Goal: Information Seeking & Learning: Compare options

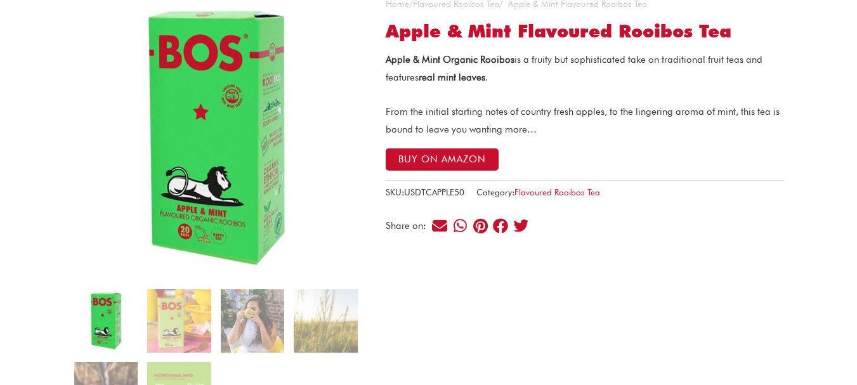
scroll to position [126, 0]
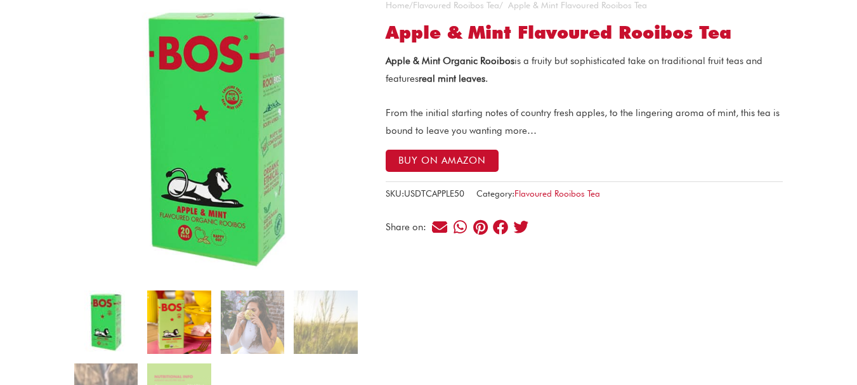
click at [184, 301] on img at bounding box center [178, 322] width 63 height 63
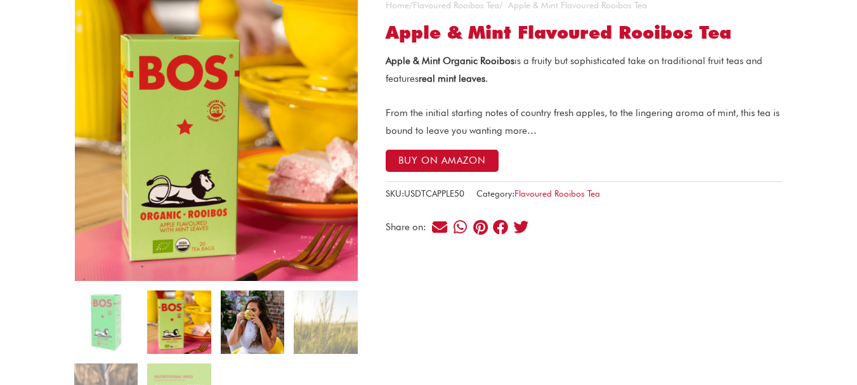
click at [249, 339] on img at bounding box center [252, 322] width 63 height 63
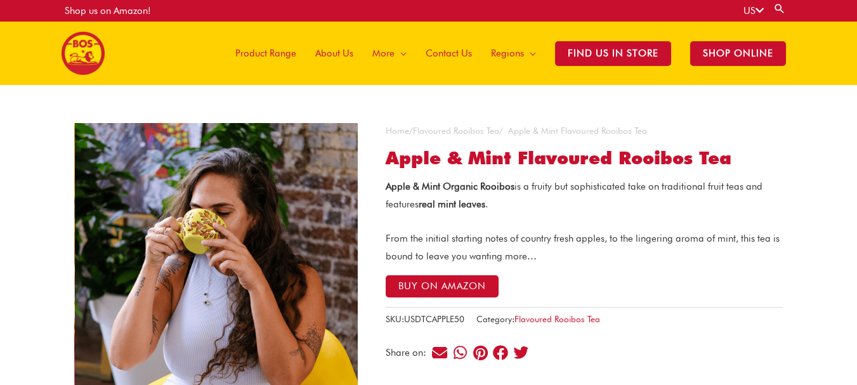
scroll to position [254, 0]
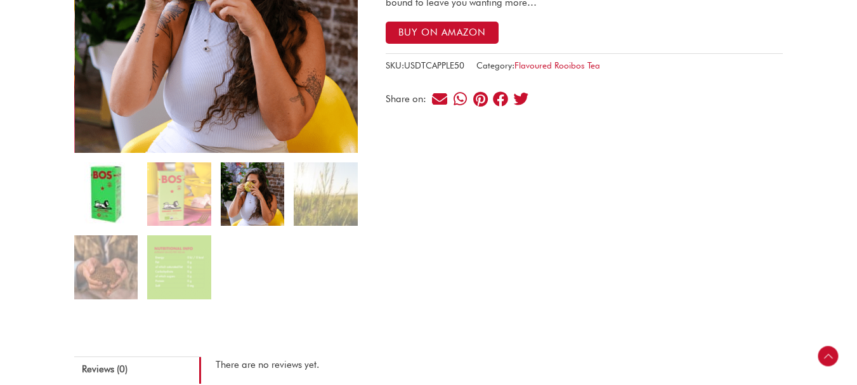
click at [112, 201] on img at bounding box center [105, 193] width 63 height 63
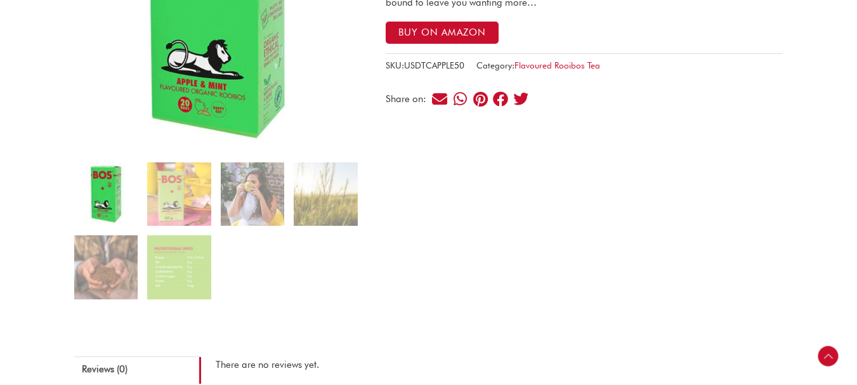
scroll to position [190, 0]
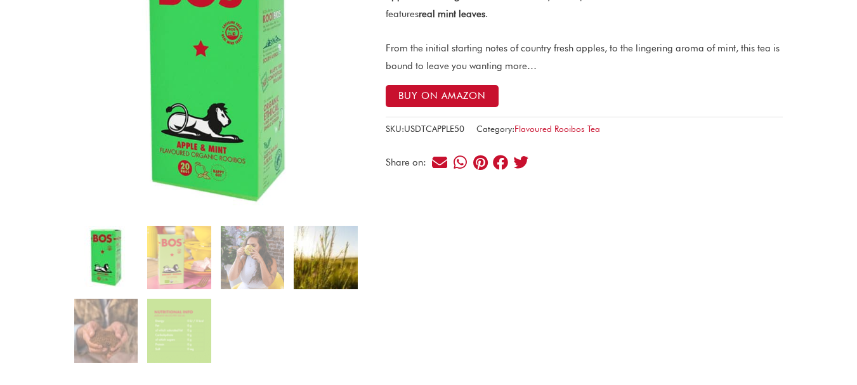
click at [331, 259] on img at bounding box center [325, 257] width 63 height 63
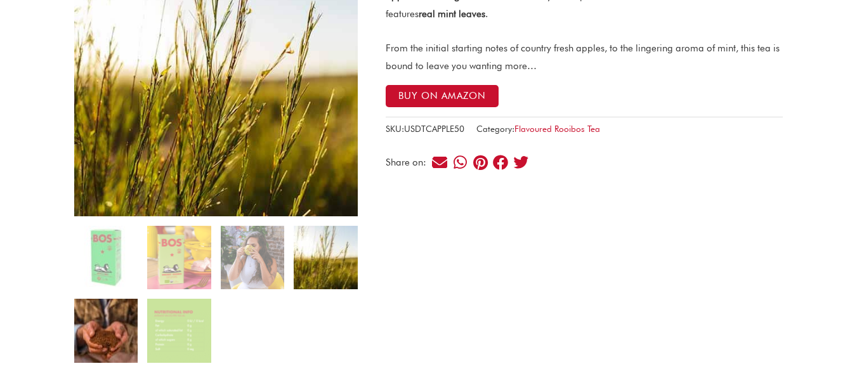
click at [100, 336] on img at bounding box center [105, 330] width 63 height 63
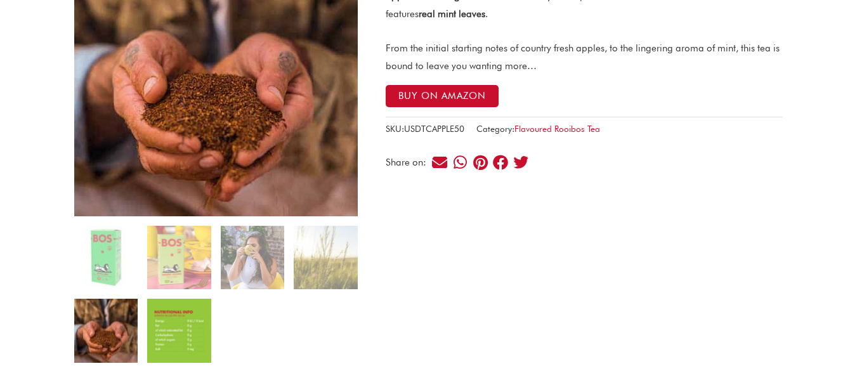
click at [206, 310] on img at bounding box center [178, 330] width 63 height 63
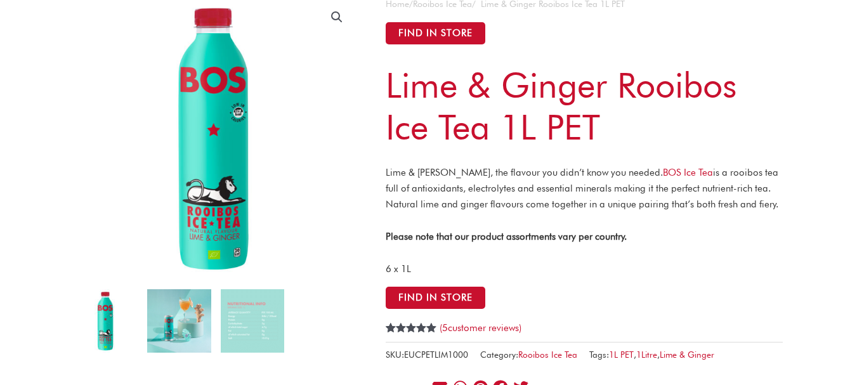
click at [190, 290] on img at bounding box center [178, 320] width 63 height 63
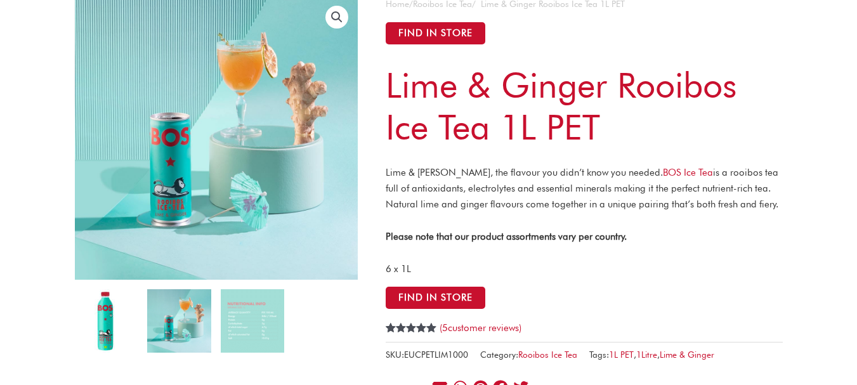
click at [100, 312] on img at bounding box center [105, 320] width 63 height 63
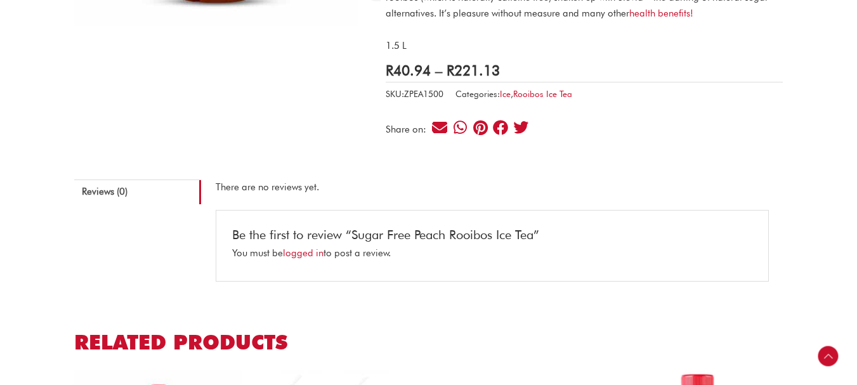
scroll to position [127, 0]
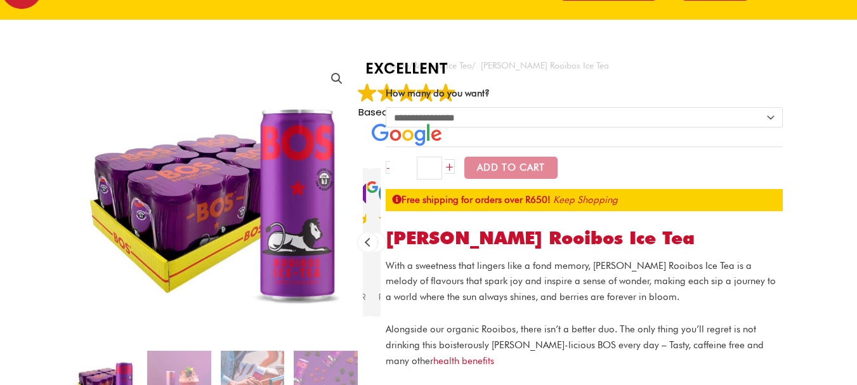
scroll to position [127, 0]
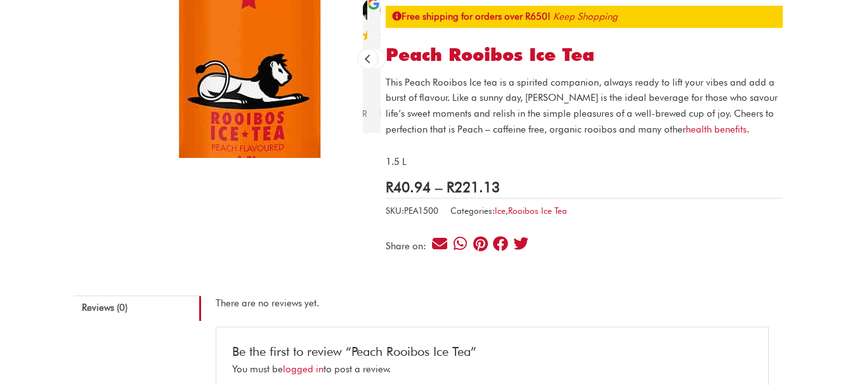
scroll to position [254, 0]
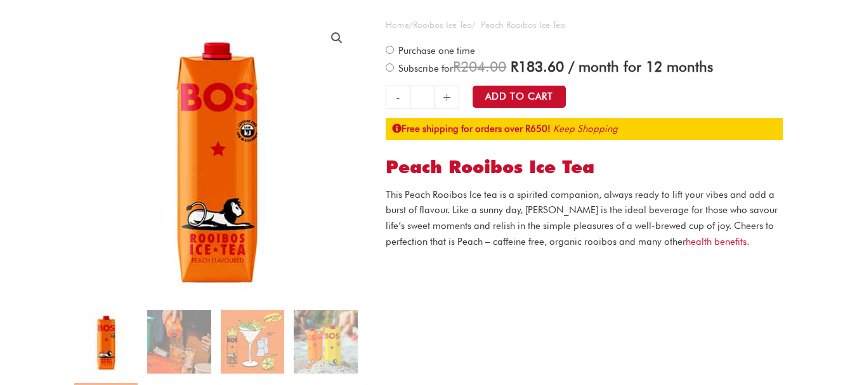
scroll to position [127, 0]
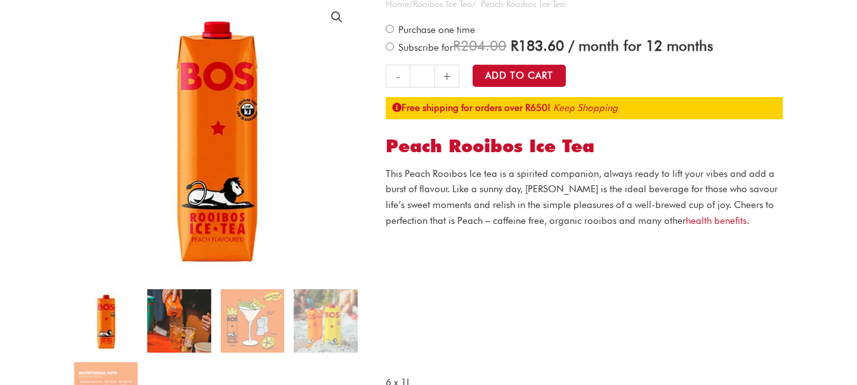
click at [193, 332] on img at bounding box center [178, 320] width 63 height 63
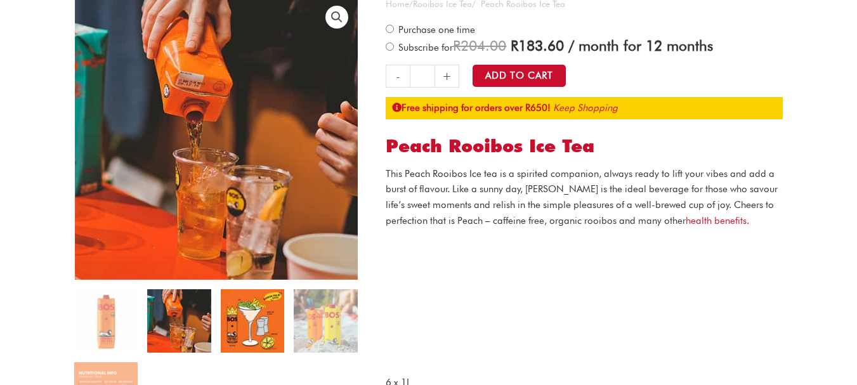
click at [275, 322] on img at bounding box center [252, 320] width 63 height 63
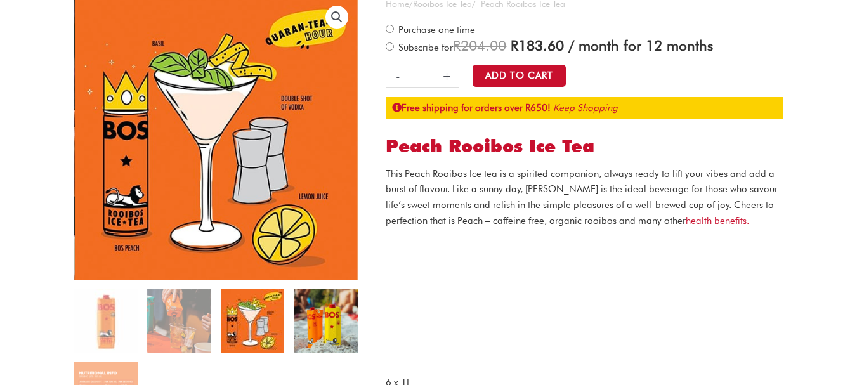
click at [315, 346] on img at bounding box center [325, 320] width 63 height 63
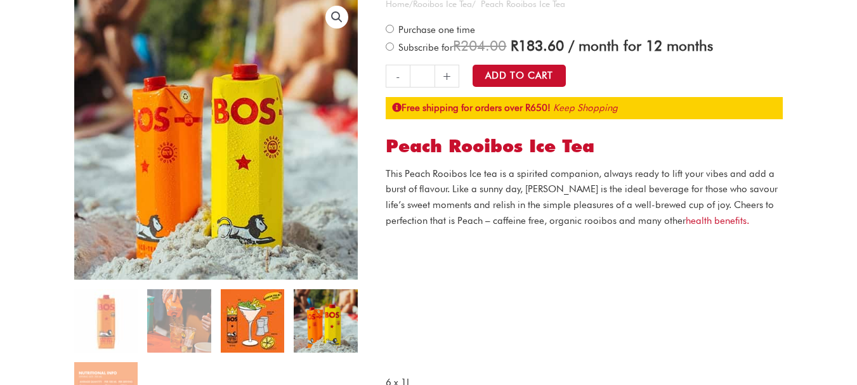
scroll to position [254, 0]
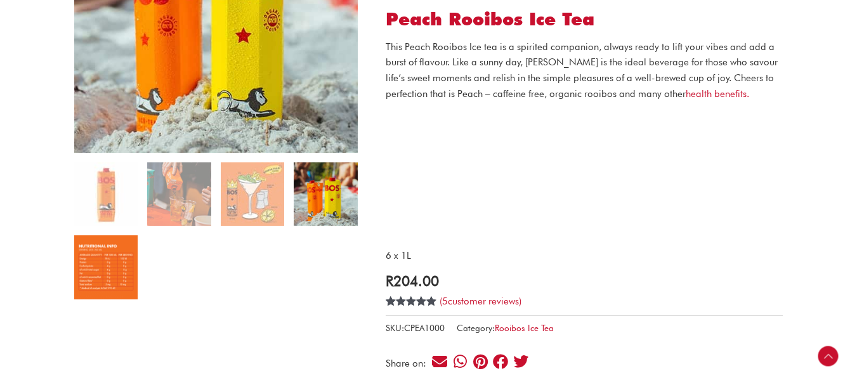
click at [129, 277] on img at bounding box center [105, 266] width 63 height 63
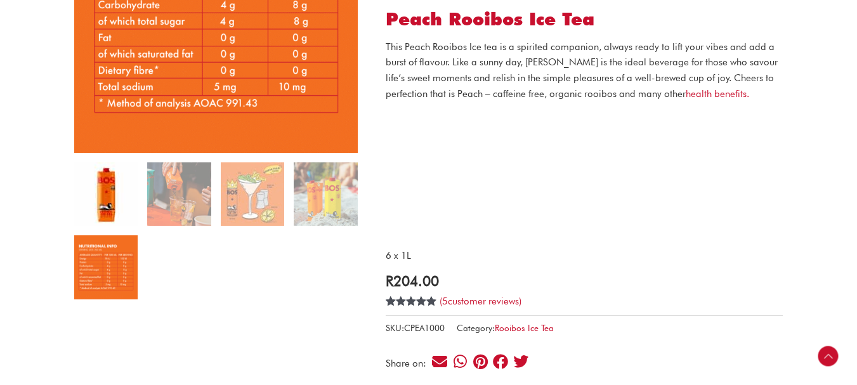
click at [109, 190] on img at bounding box center [105, 193] width 63 height 63
